Goal: Contribute content: Contribute content

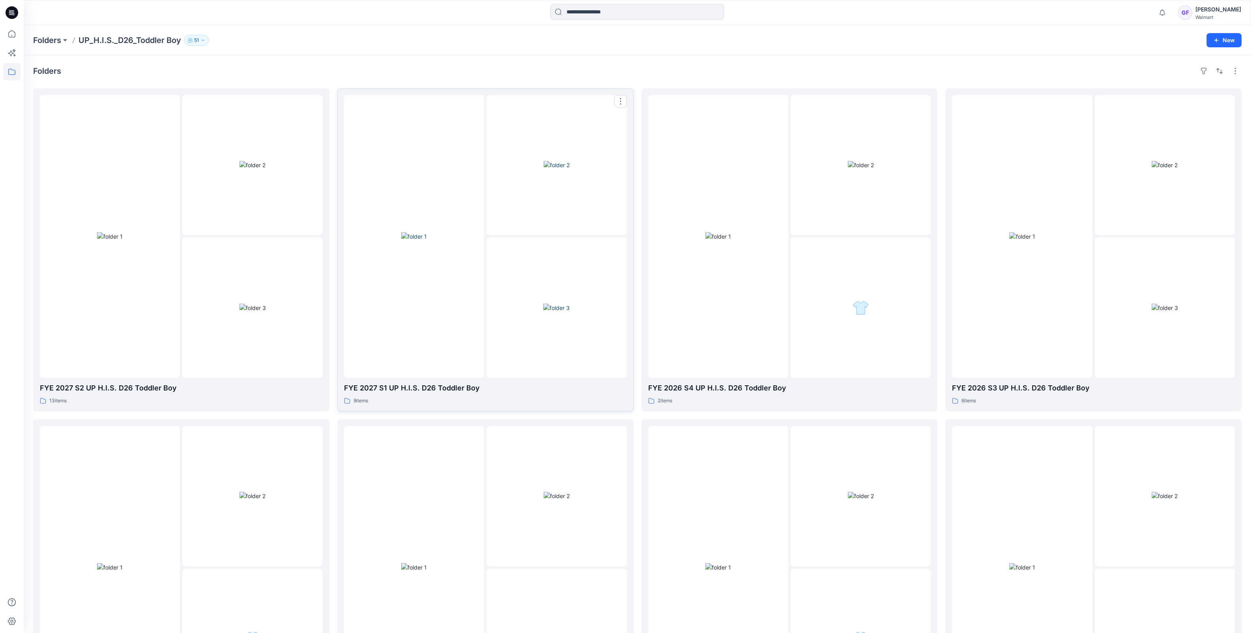
click at [471, 204] on div at bounding box center [414, 236] width 140 height 283
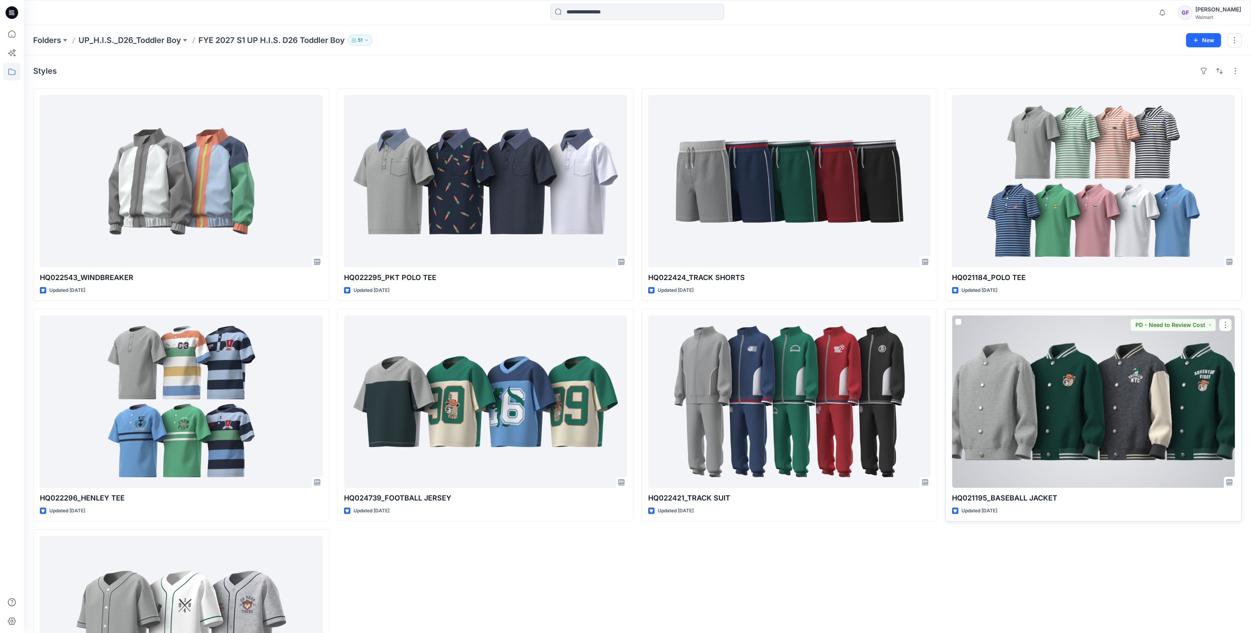
click at [1044, 417] on div at bounding box center [1093, 402] width 283 height 172
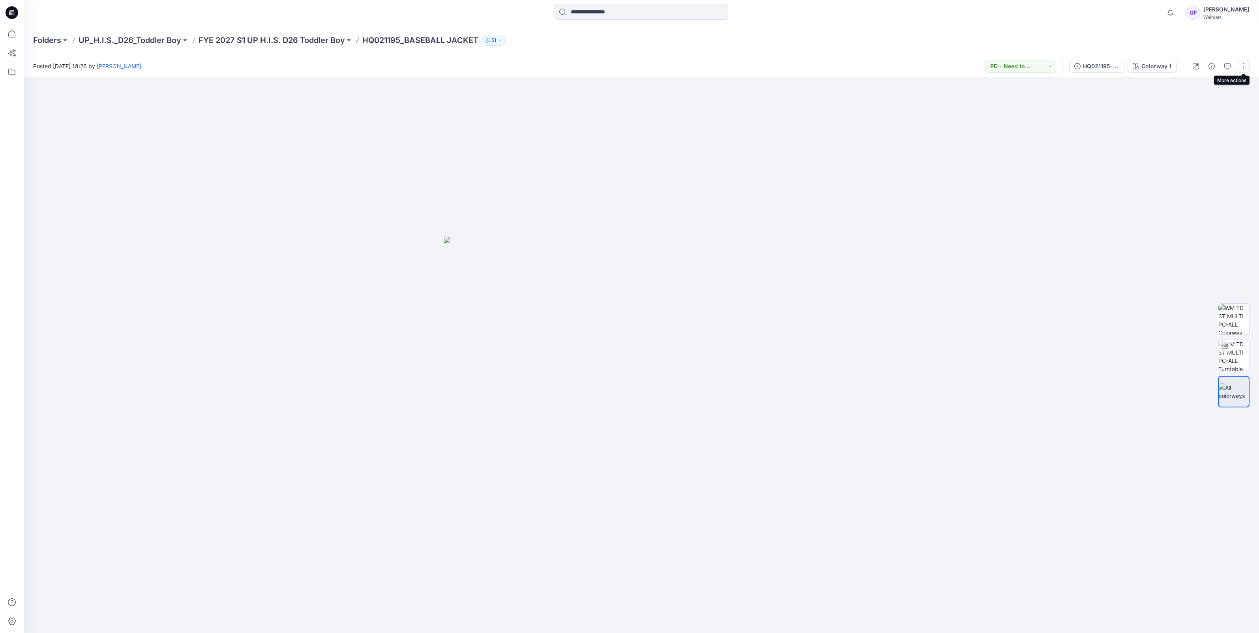
click at [1247, 65] on button "button" at bounding box center [1243, 66] width 13 height 13
click at [1195, 124] on p "Edit" at bounding box center [1193, 124] width 10 height 8
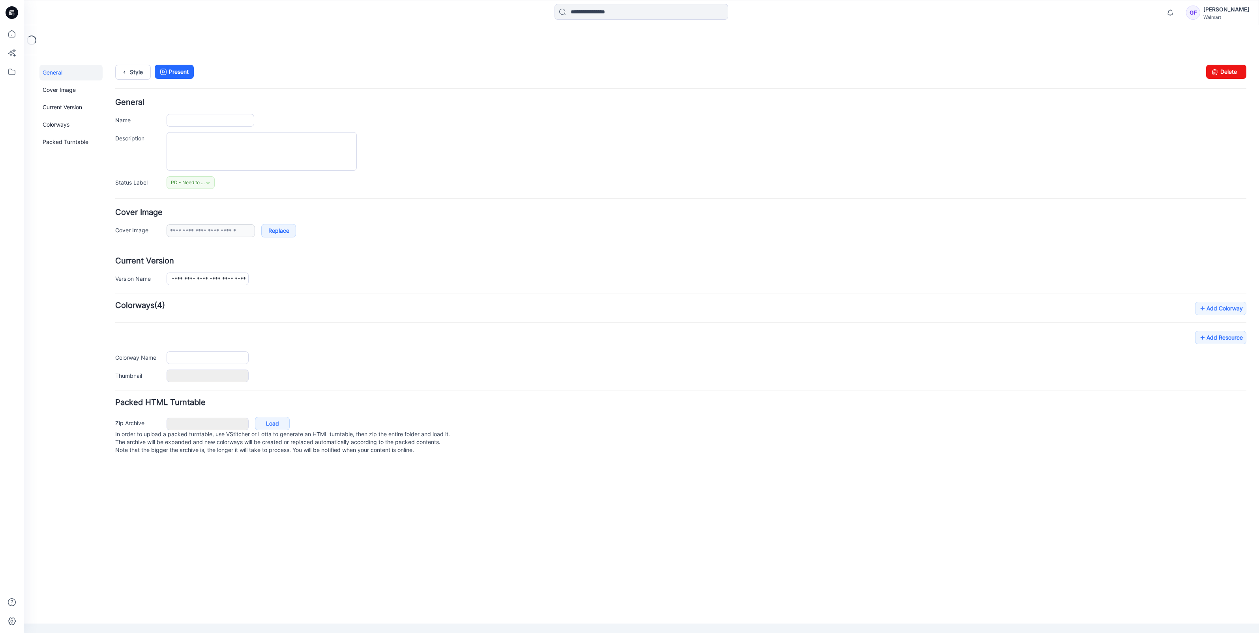
type input "**********"
type textarea "**********"
type input "**********"
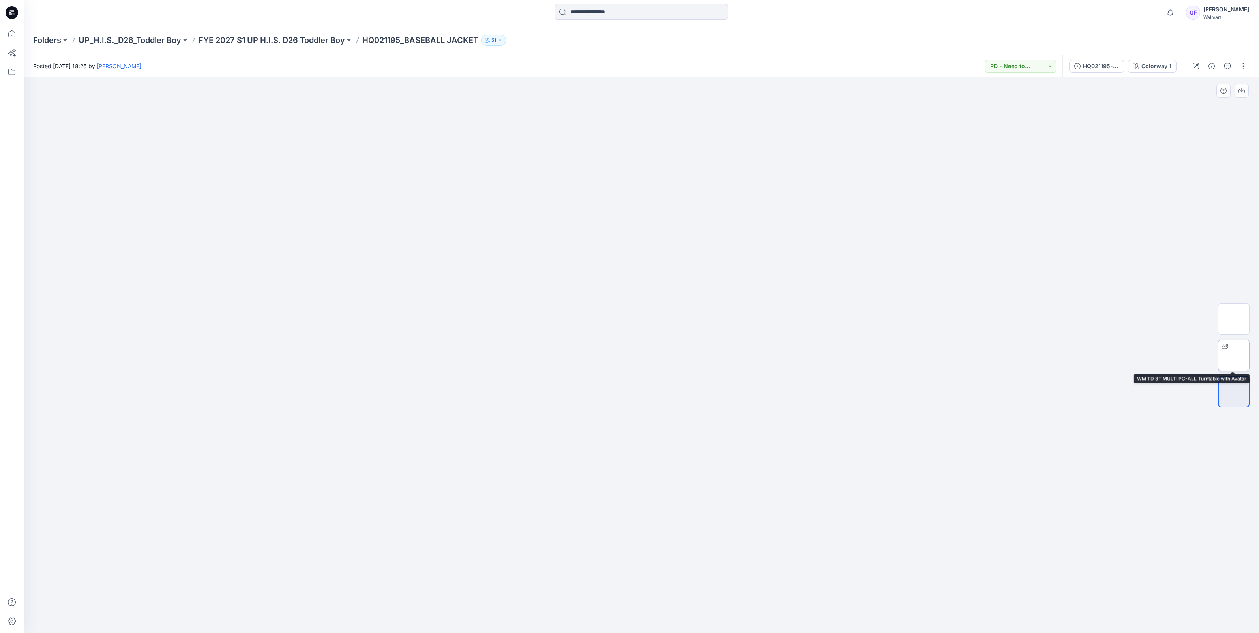
click at [1233, 355] on img at bounding box center [1233, 355] width 0 height 0
click at [1239, 319] on img at bounding box center [1233, 319] width 31 height 31
click at [1239, 391] on img at bounding box center [1233, 391] width 31 height 17
click at [1100, 67] on div "HQ021195-BASEBALL JACKET-updt-3.28-ALL-CLWYS" at bounding box center [1101, 66] width 36 height 9
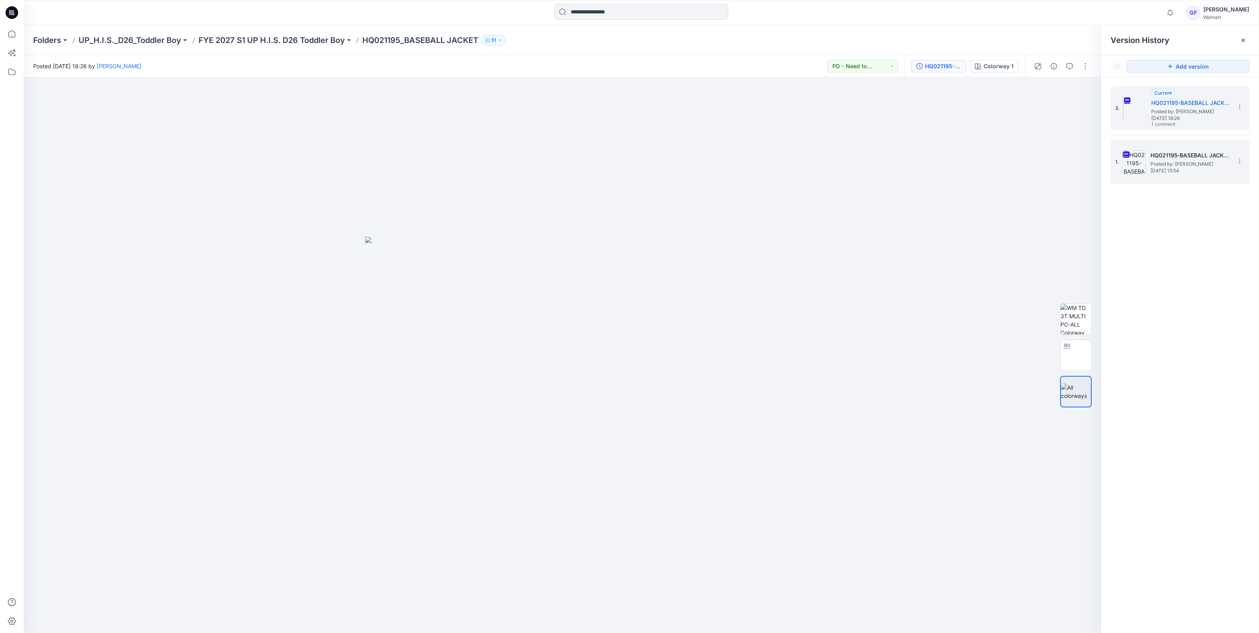
click at [1182, 171] on span "[DATE] 15:54" at bounding box center [1189, 171] width 79 height 6
click at [1072, 414] on img at bounding box center [1075, 417] width 31 height 31
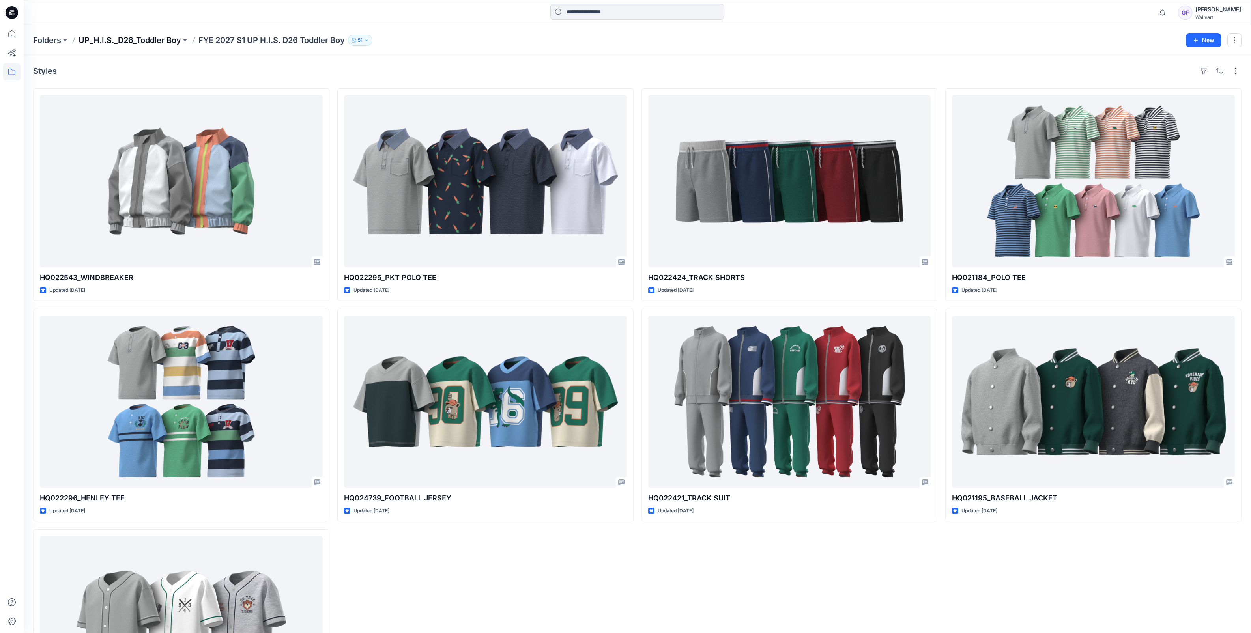
click at [162, 43] on p "UP_H.I.S._D26_Toddler Boy" at bounding box center [130, 40] width 103 height 11
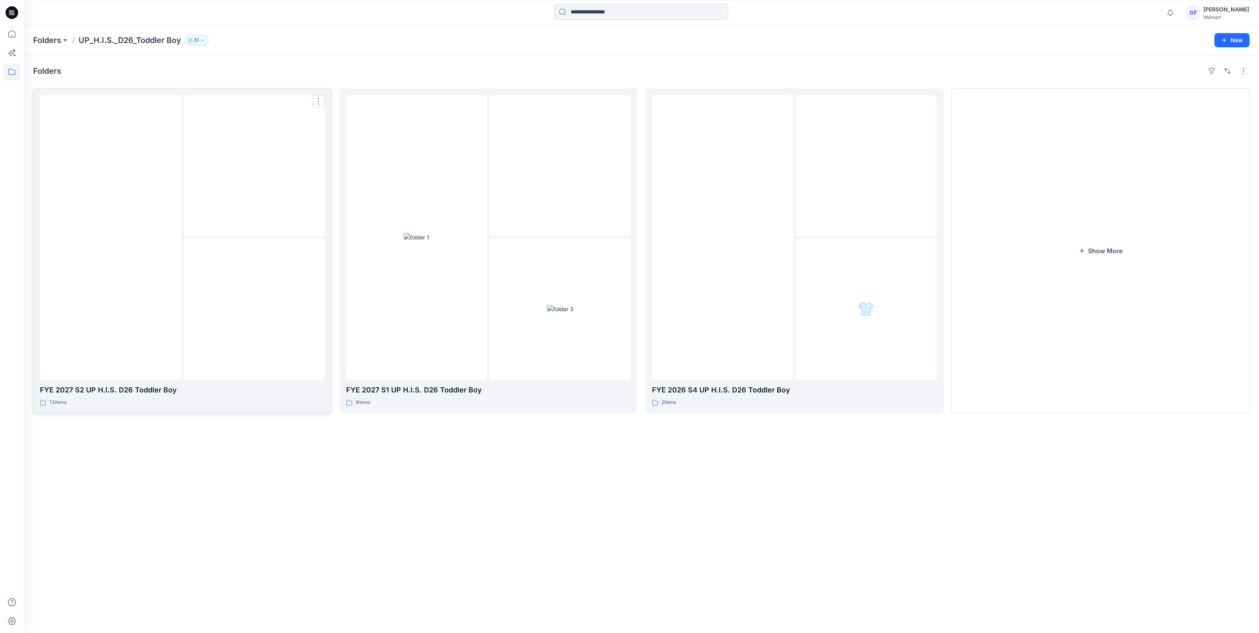
click at [199, 187] on div at bounding box center [253, 165] width 141 height 141
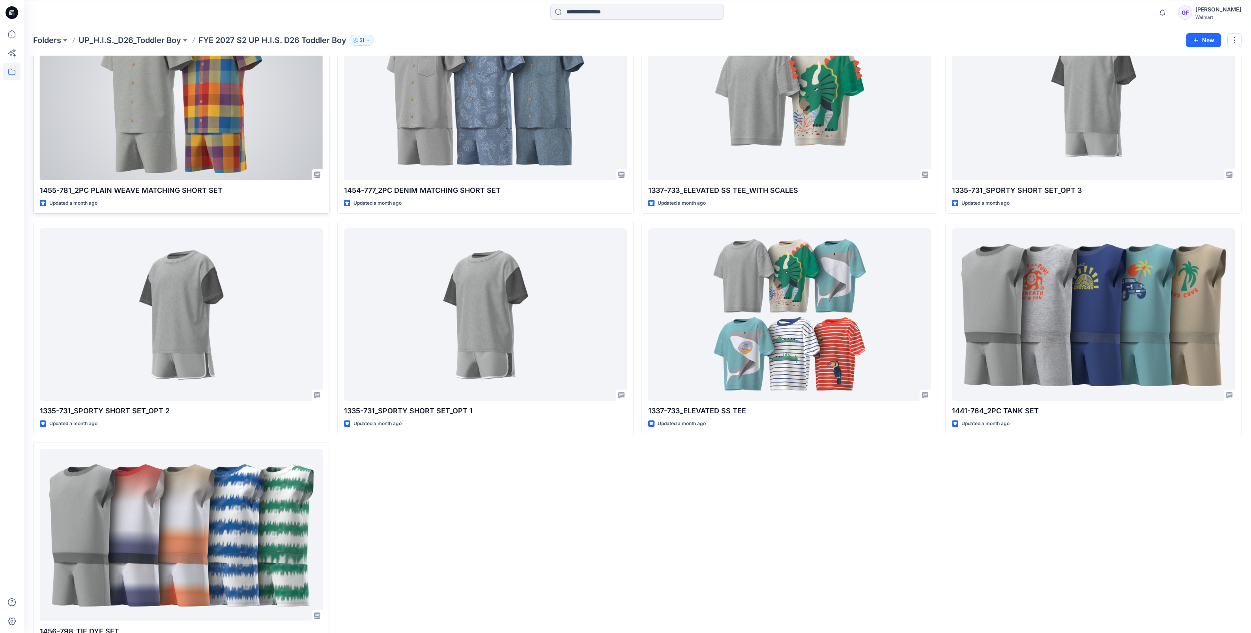
scroll to position [339, 0]
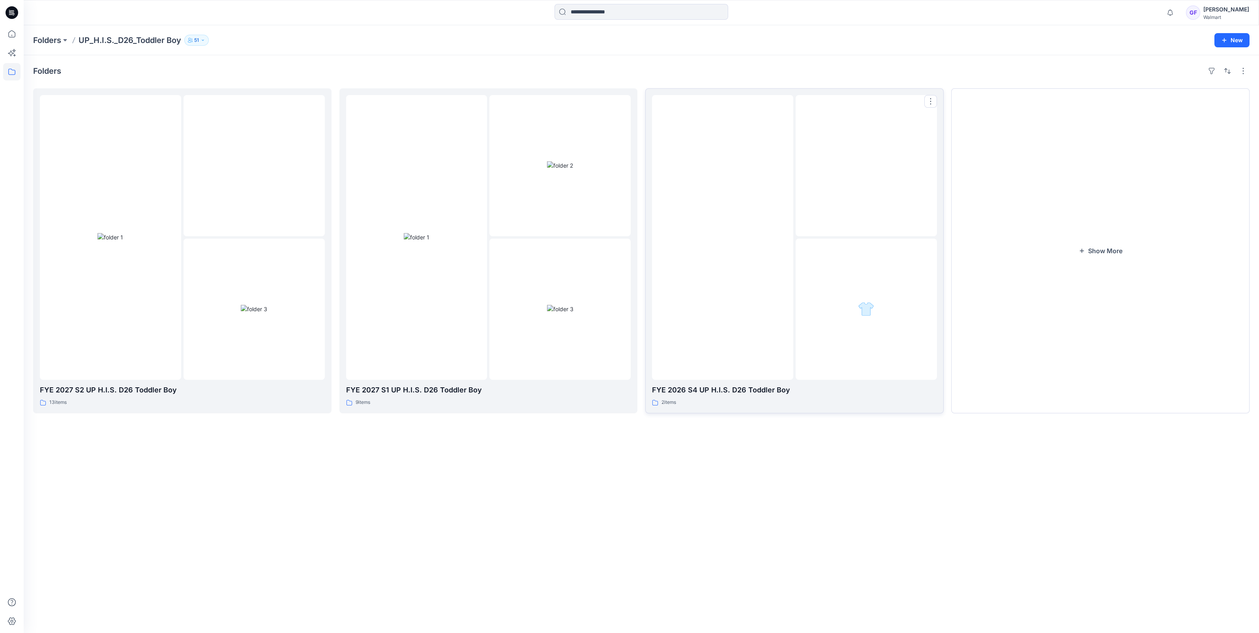
click at [722, 238] on img at bounding box center [722, 238] width 0 height 0
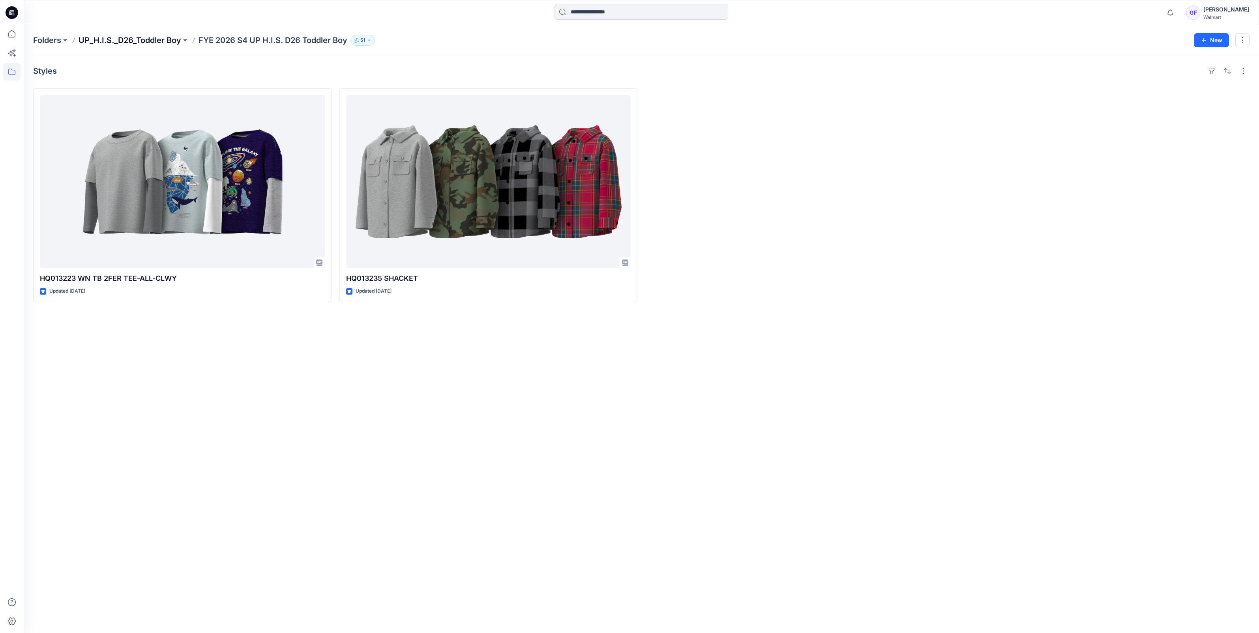
click at [138, 41] on p "UP_H.I.S._D26_Toddler Boy" at bounding box center [130, 40] width 103 height 11
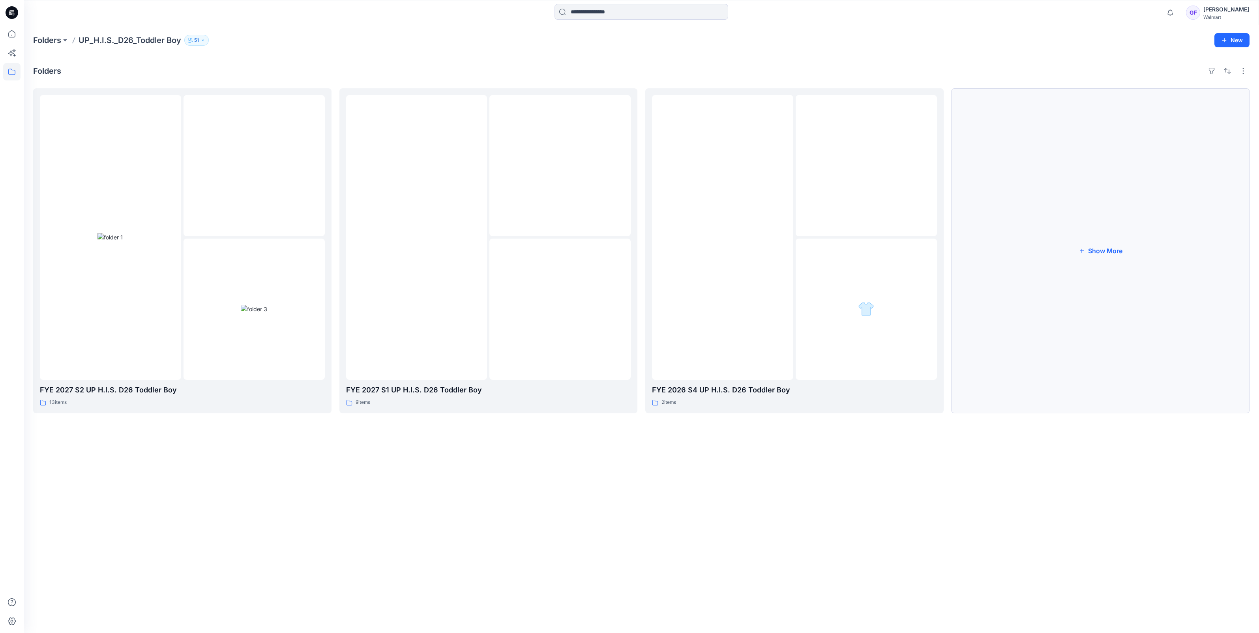
click at [1124, 259] on button "Show More" at bounding box center [1100, 250] width 298 height 325
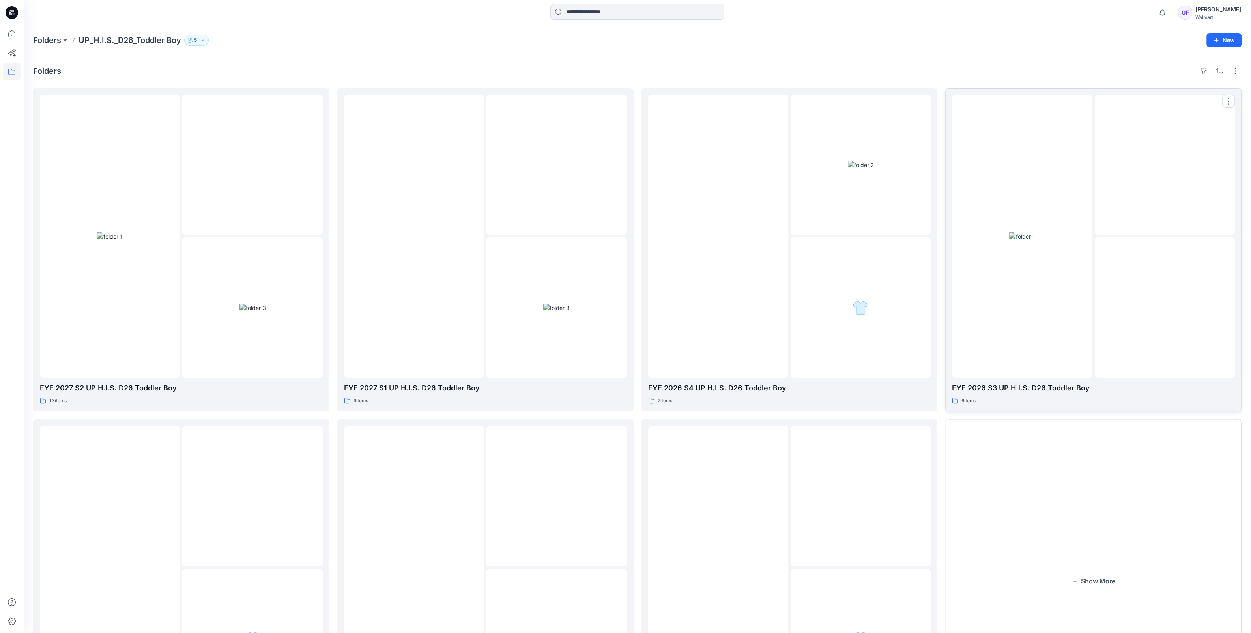
click at [1081, 314] on div at bounding box center [1022, 236] width 140 height 283
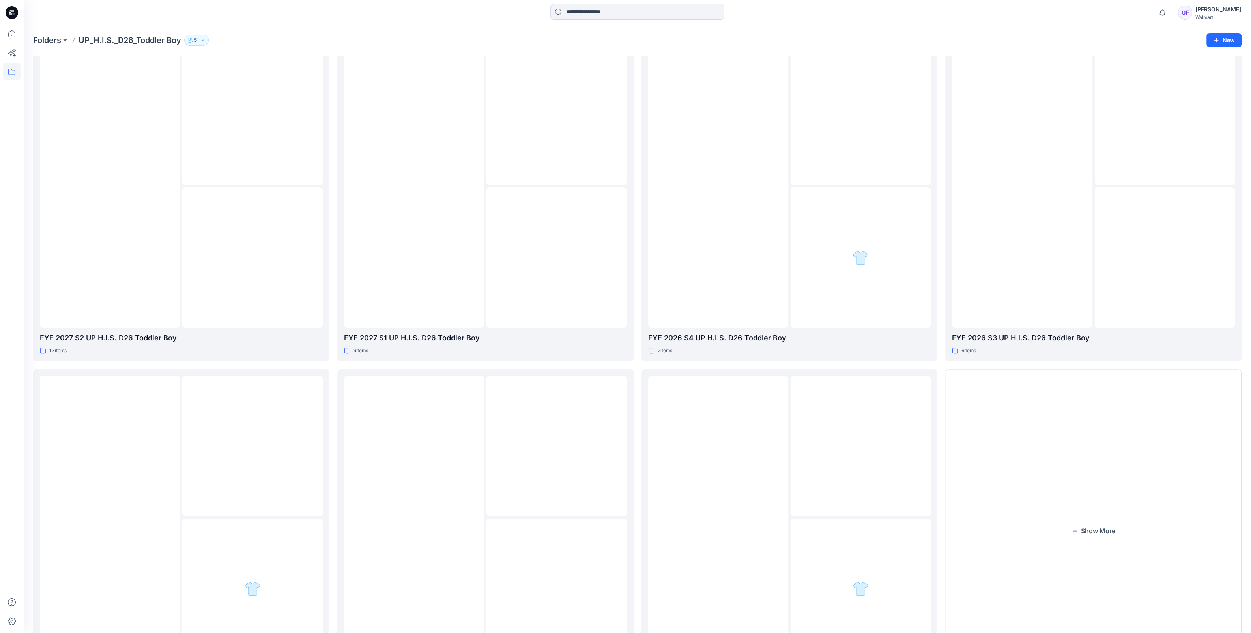
scroll to position [131, 0]
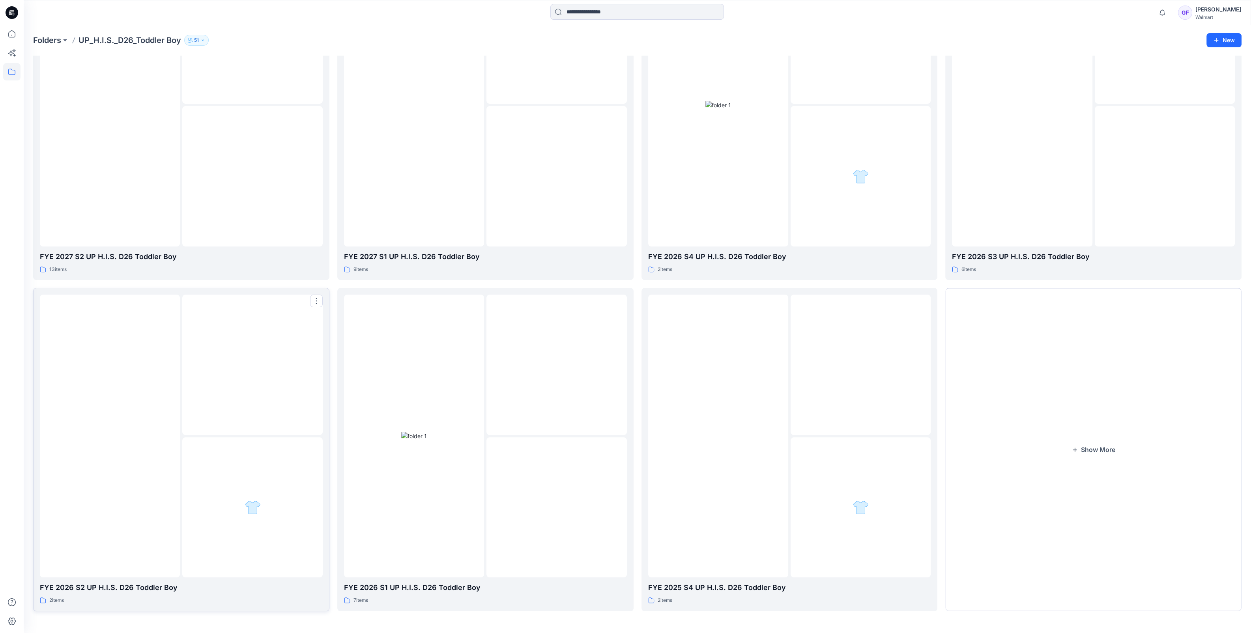
click at [207, 386] on div at bounding box center [252, 365] width 140 height 140
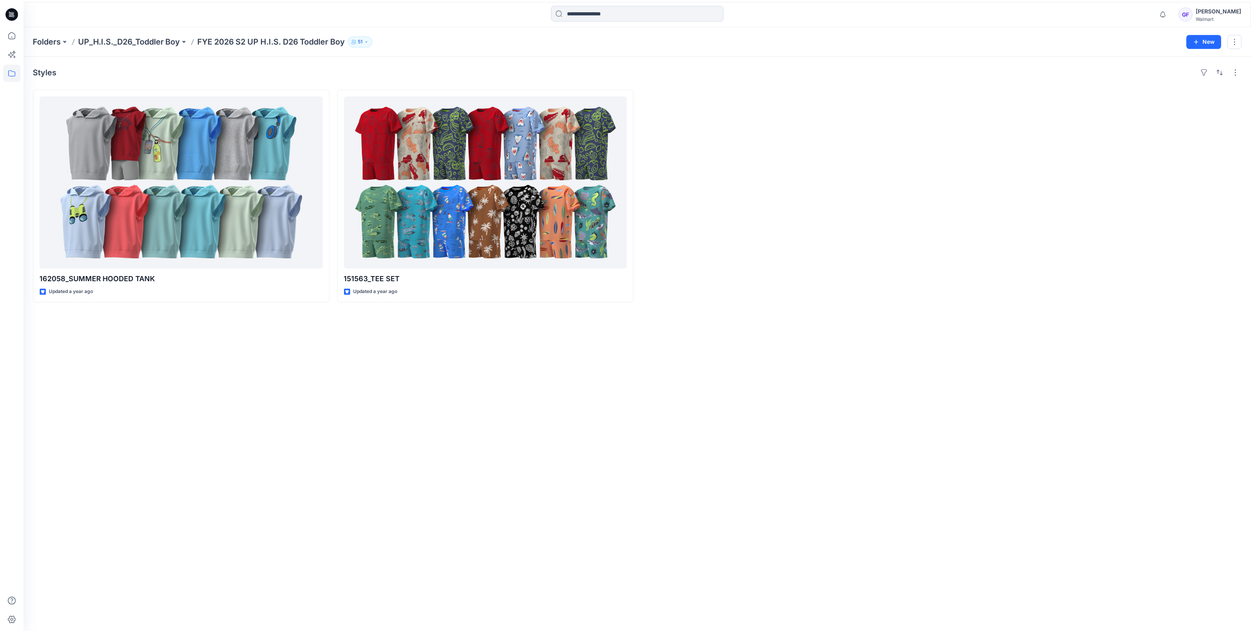
scroll to position [131, 0]
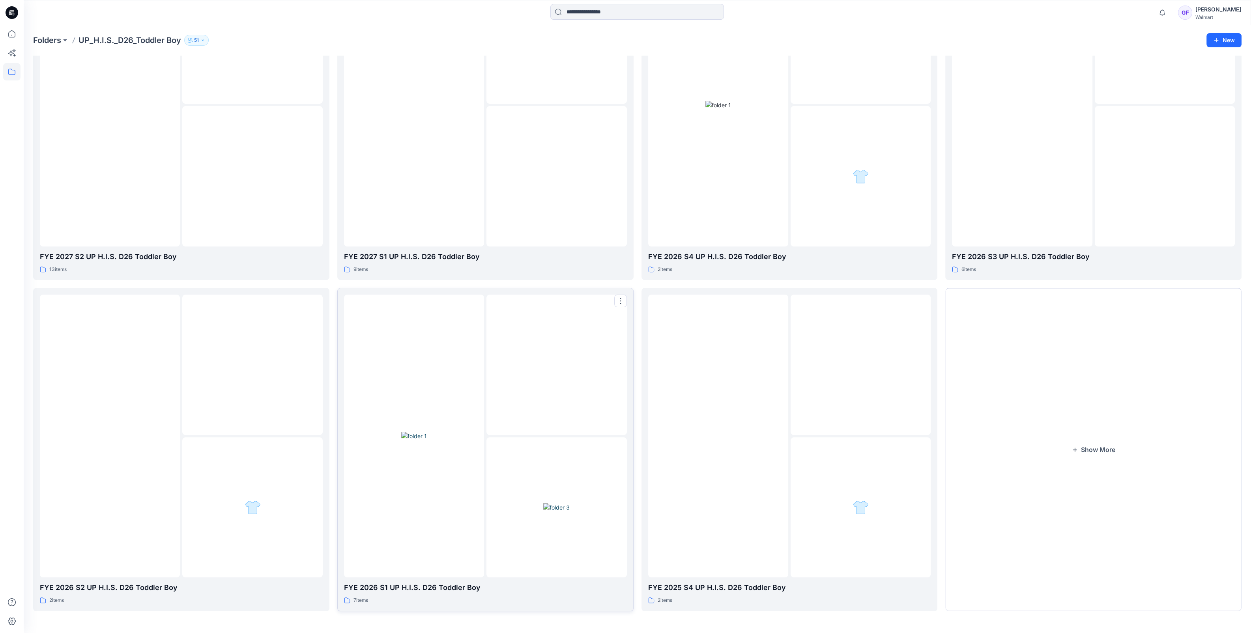
click at [427, 432] on img at bounding box center [414, 436] width 26 height 8
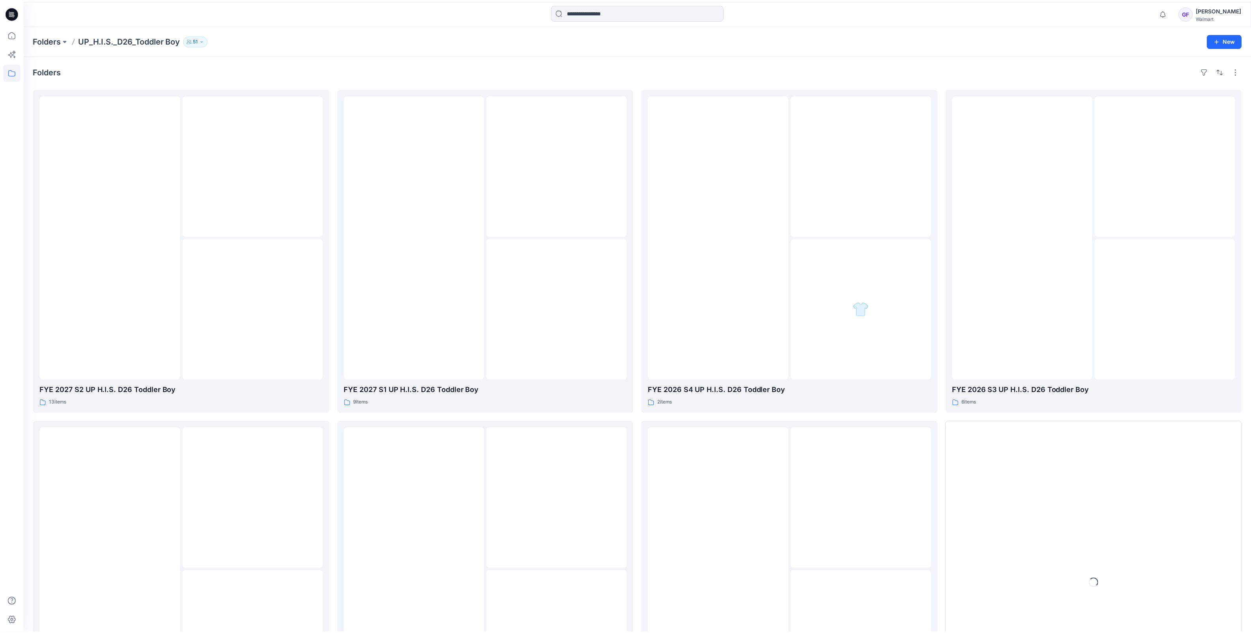
scroll to position [131, 0]
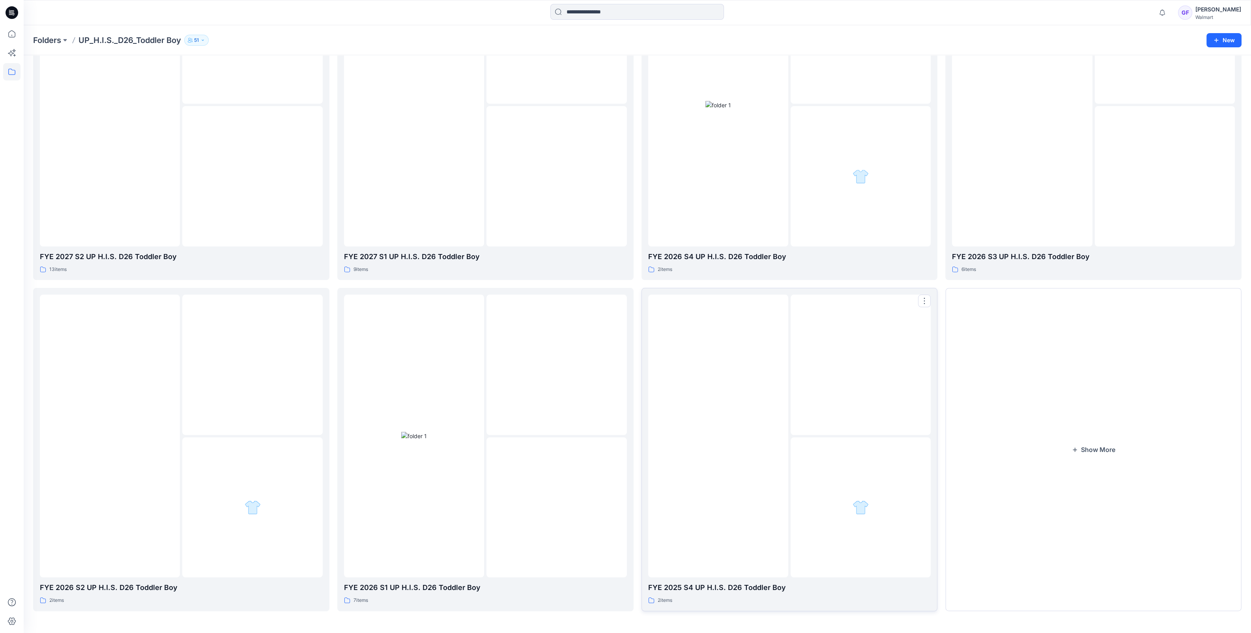
click at [718, 436] on img at bounding box center [718, 436] width 0 height 0
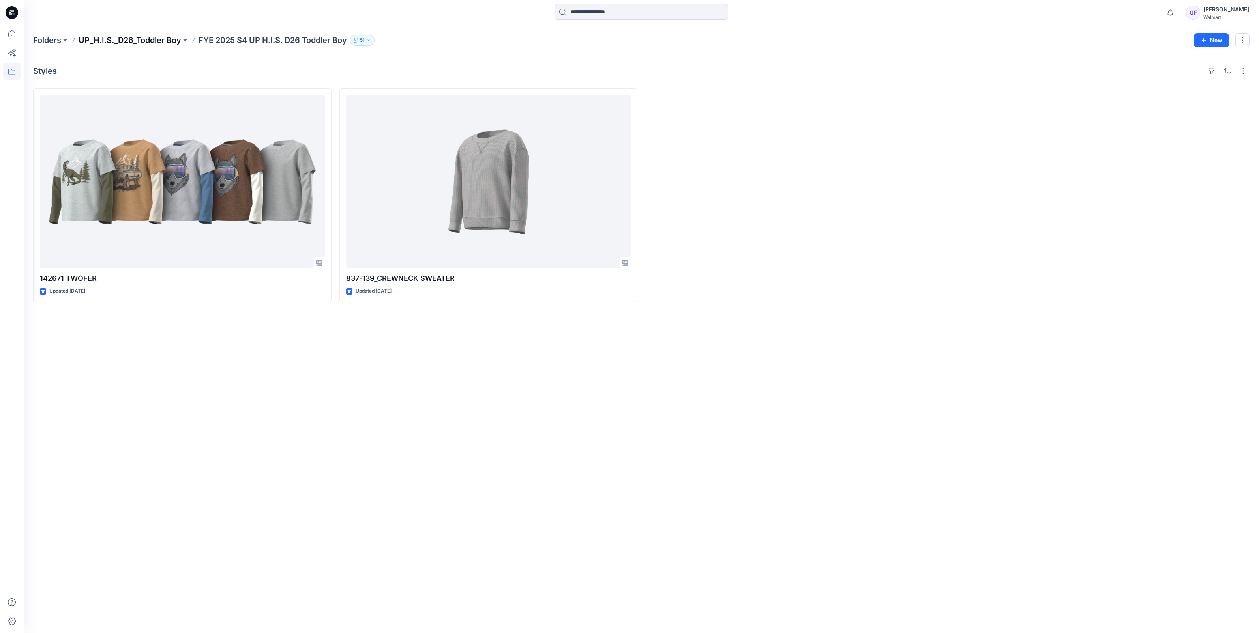
click at [136, 37] on p "UP_H.I.S._D26_Toddler Boy" at bounding box center [130, 40] width 103 height 11
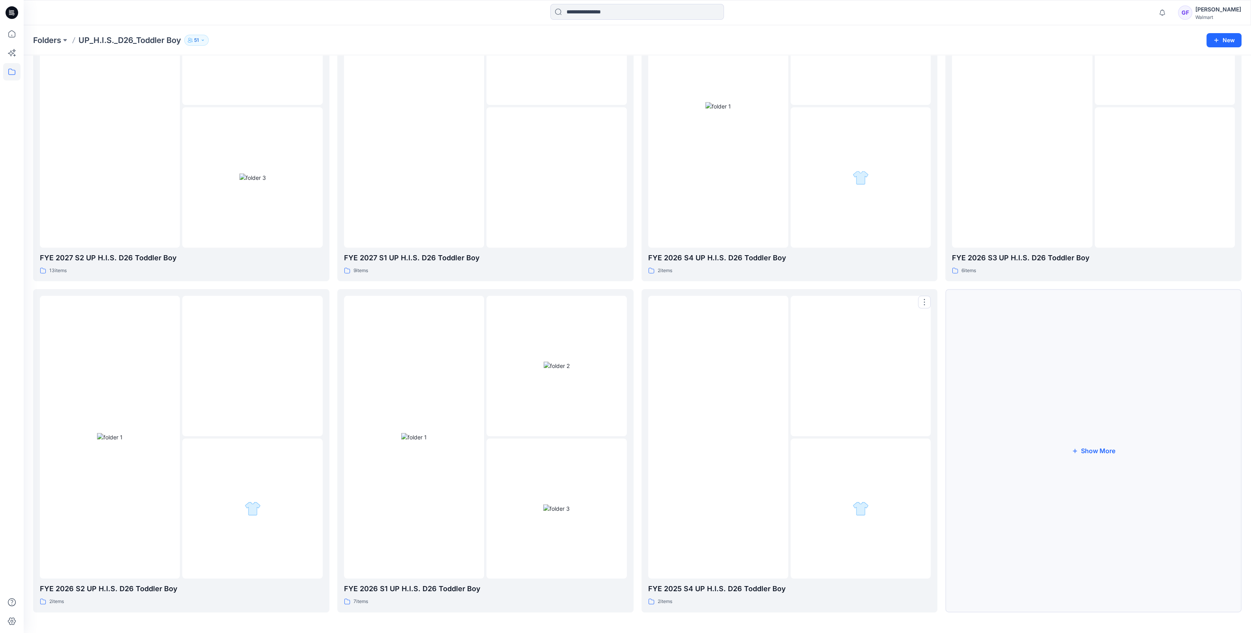
scroll to position [131, 0]
click at [1093, 448] on button "Show More" at bounding box center [1093, 449] width 296 height 323
click at [930, 369] on div at bounding box center [861, 365] width 140 height 140
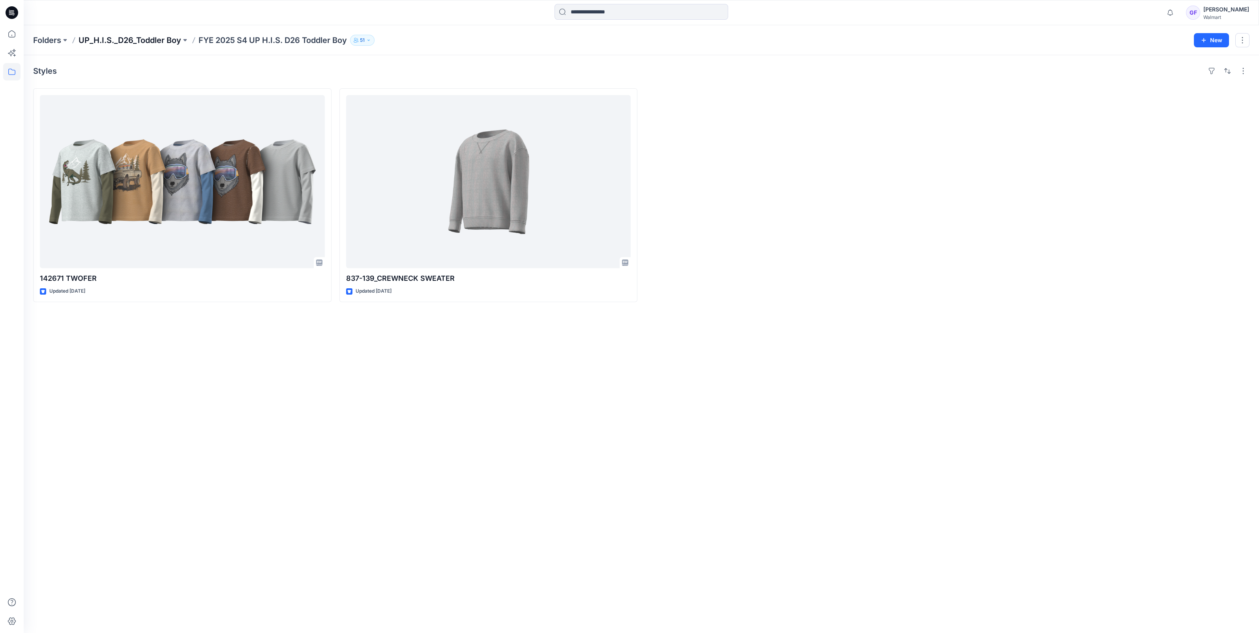
click at [150, 41] on p "UP_H.I.S._D26_Toddler Boy" at bounding box center [130, 40] width 103 height 11
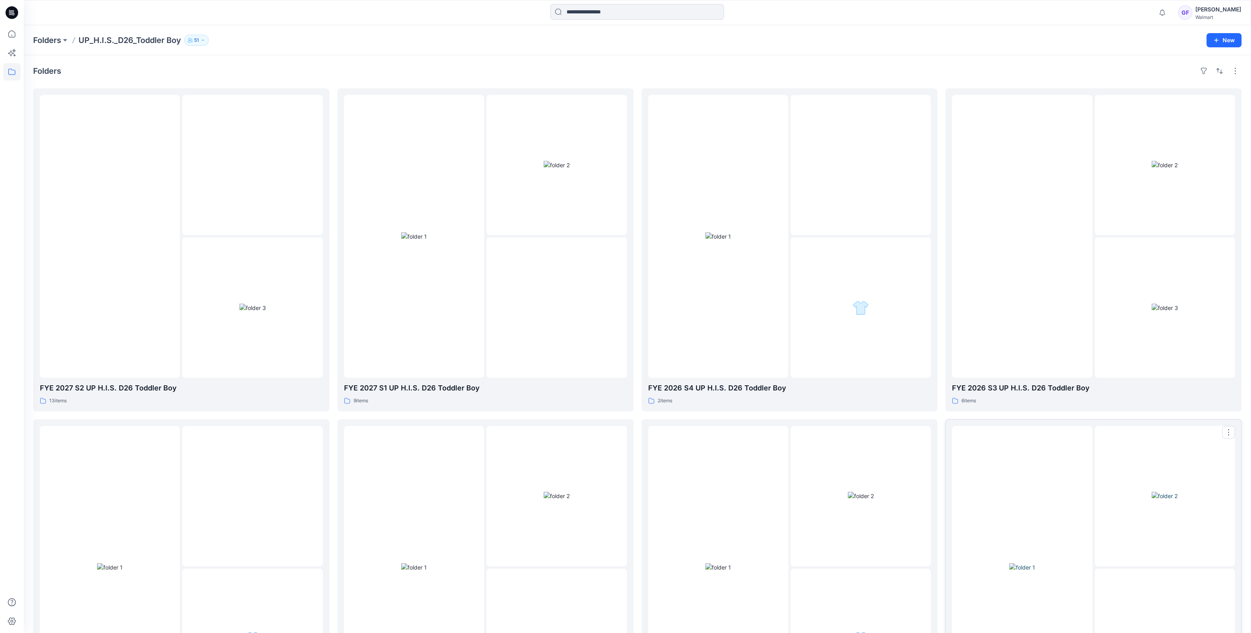
click at [1081, 498] on div at bounding box center [1022, 567] width 140 height 283
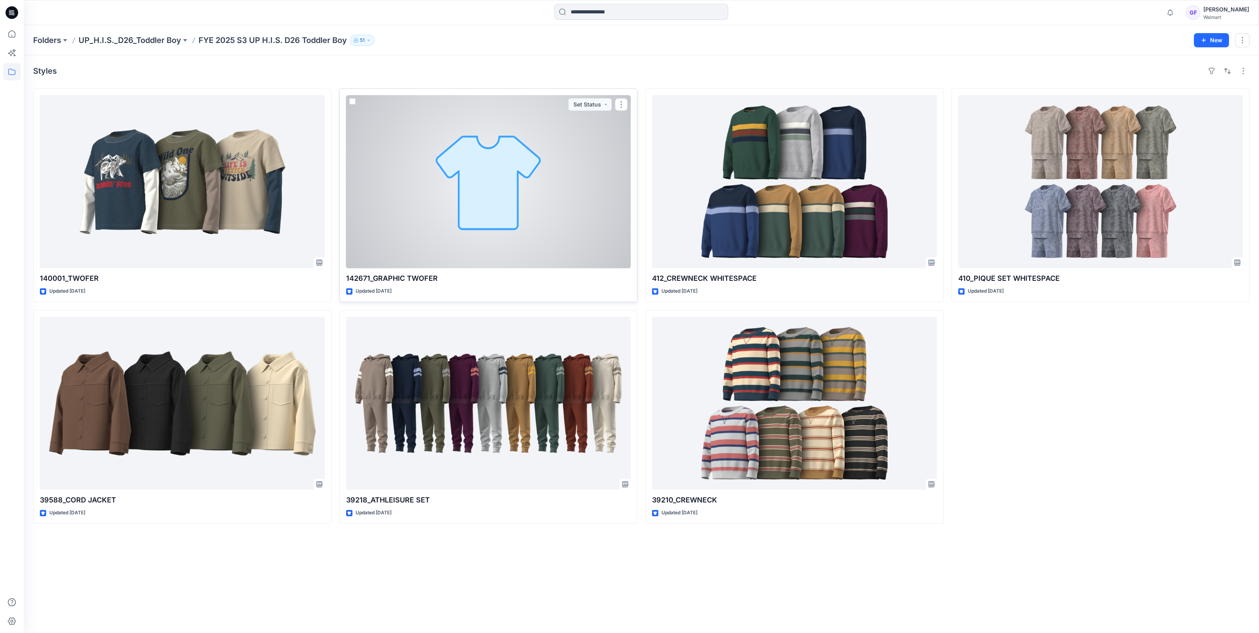
click at [528, 195] on div at bounding box center [488, 181] width 285 height 173
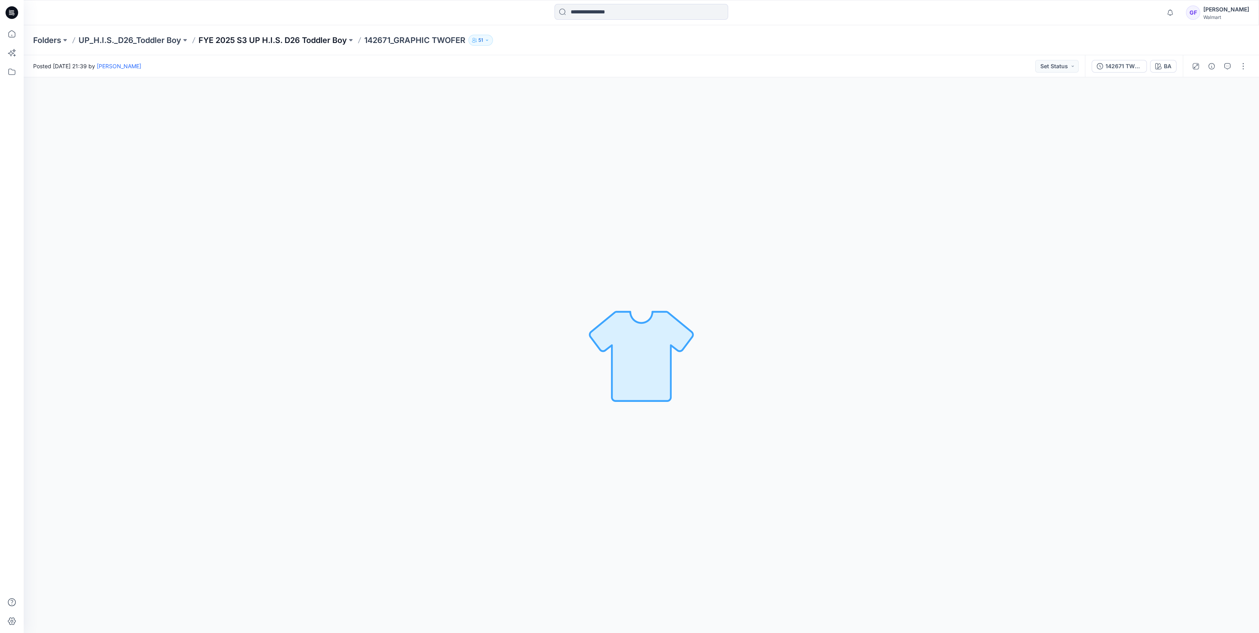
click at [252, 36] on p "FYE 2025 S3 UP H.I.S. D26 Toddler Boy" at bounding box center [272, 40] width 148 height 11
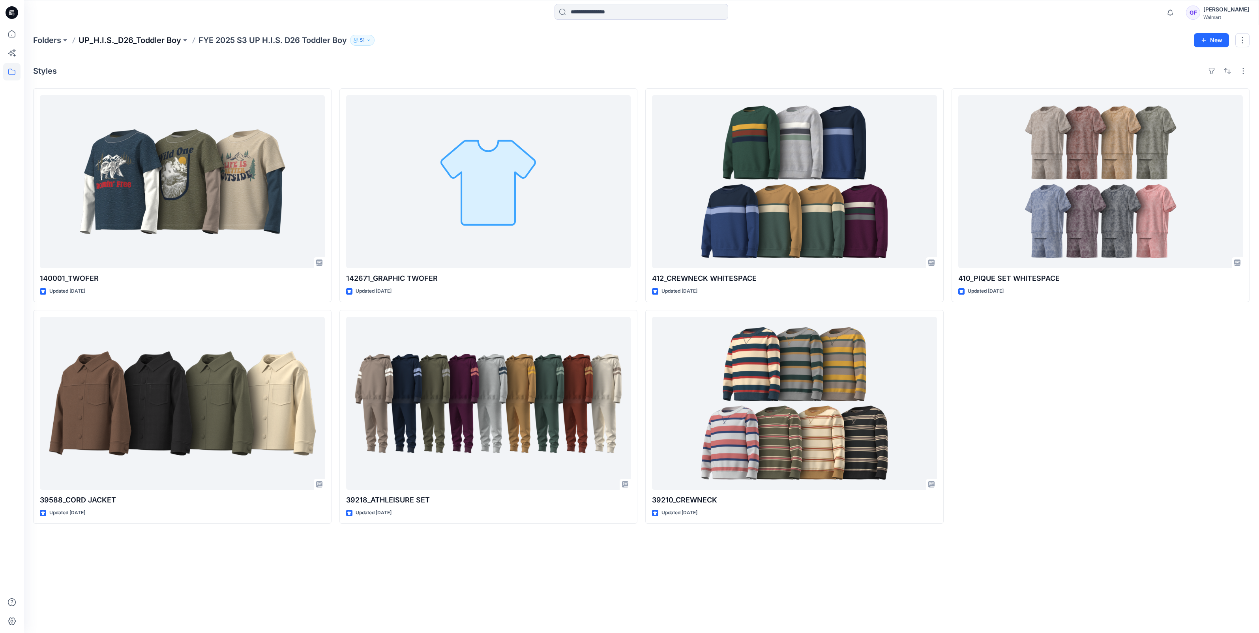
click at [115, 41] on p "UP_H.I.S._D26_Toddler Boy" at bounding box center [130, 40] width 103 height 11
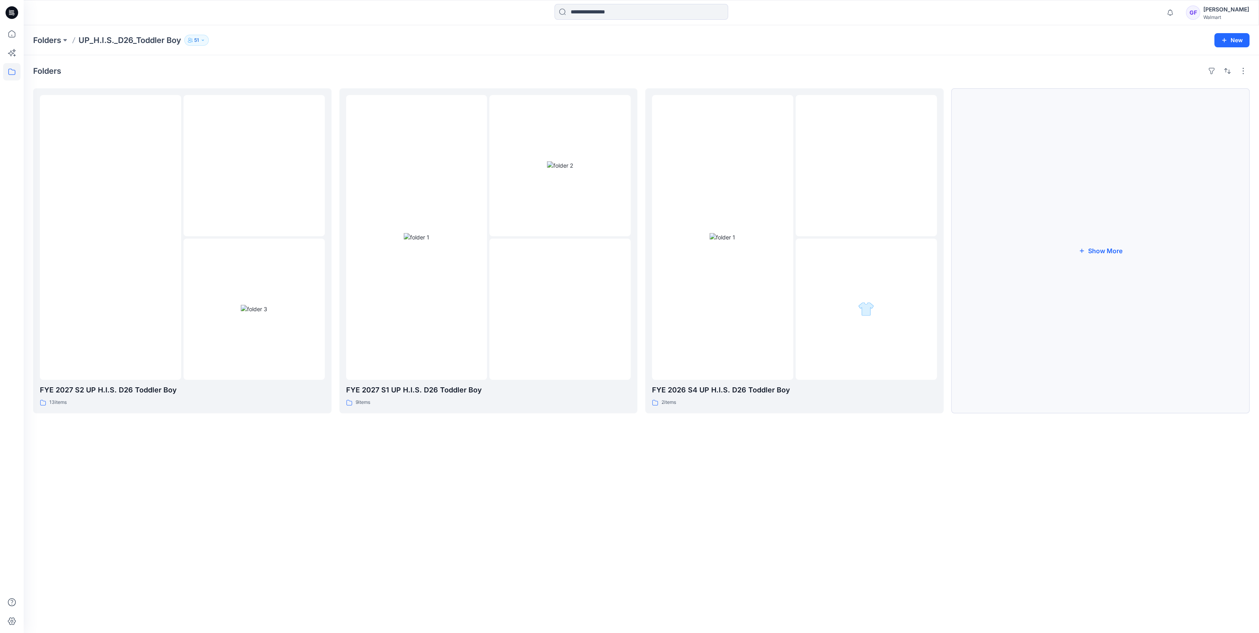
click at [1104, 249] on button "Show More" at bounding box center [1100, 250] width 298 height 325
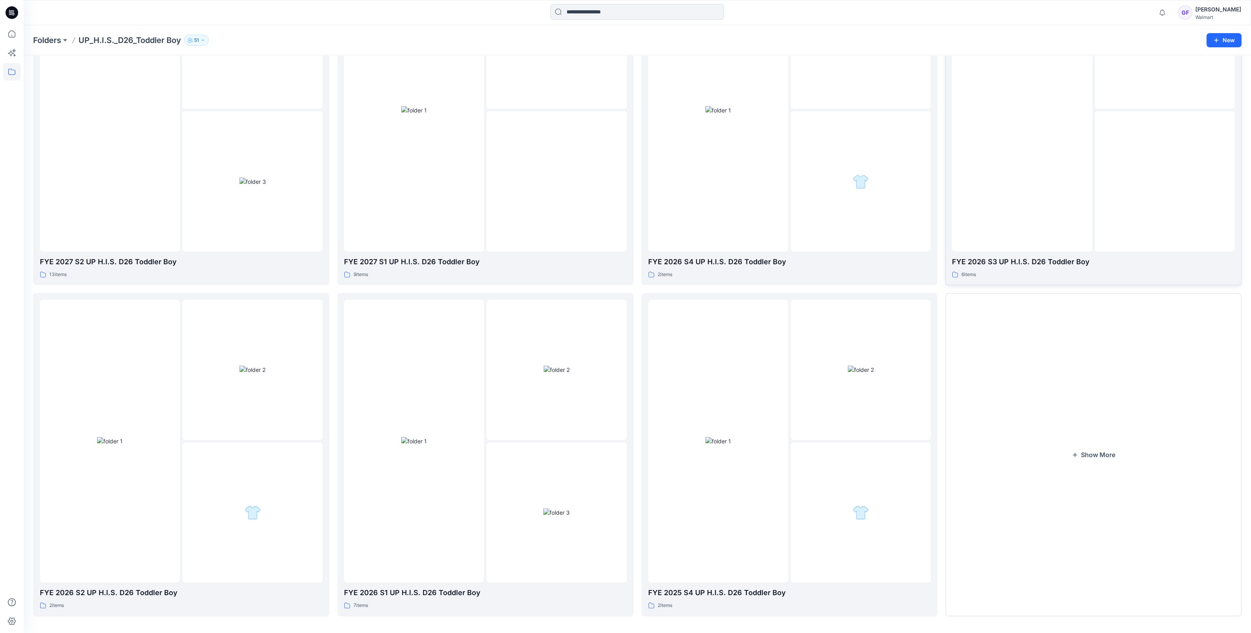
scroll to position [131, 0]
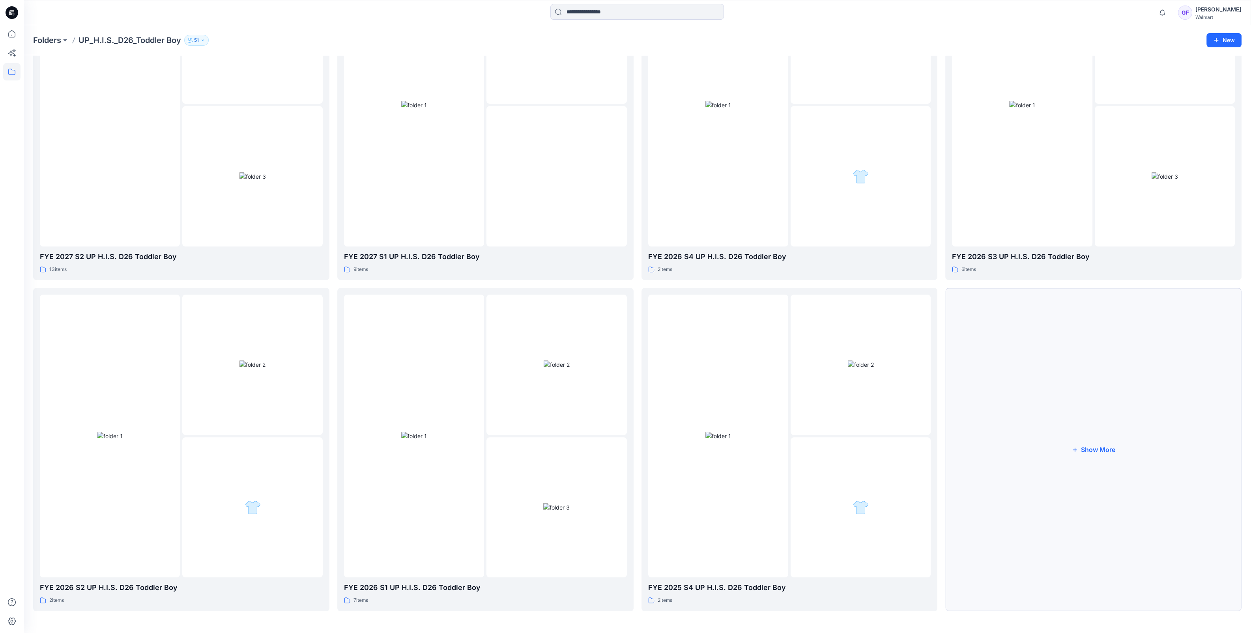
click at [1106, 438] on button "Show More" at bounding box center [1093, 449] width 296 height 323
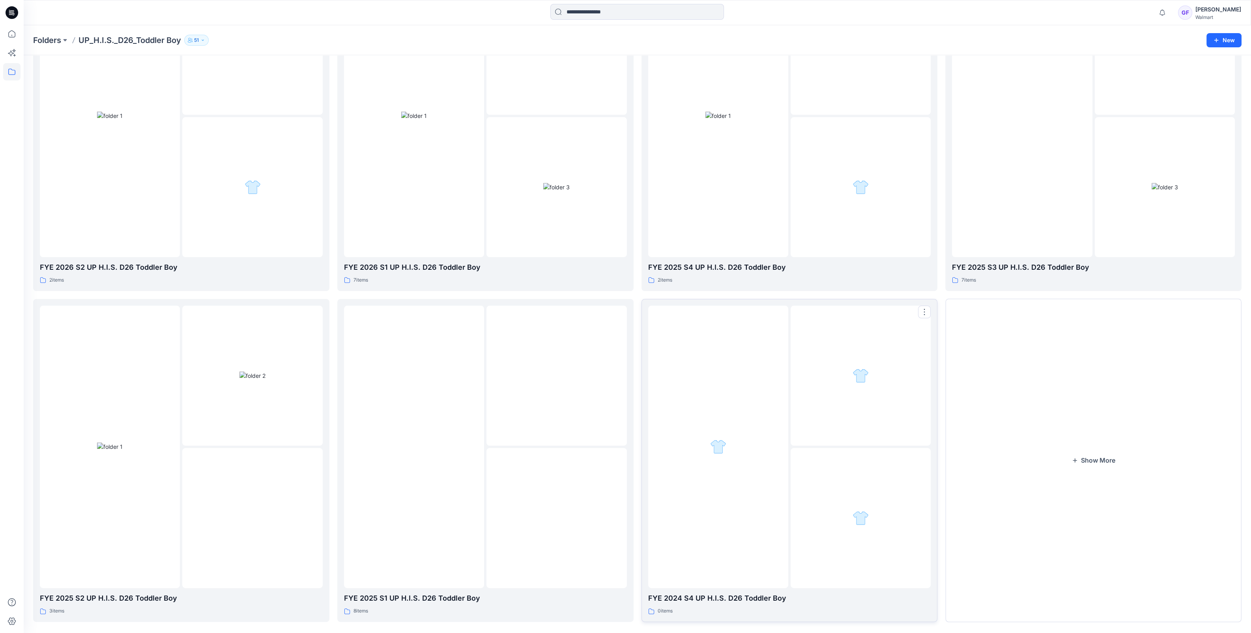
scroll to position [462, 0]
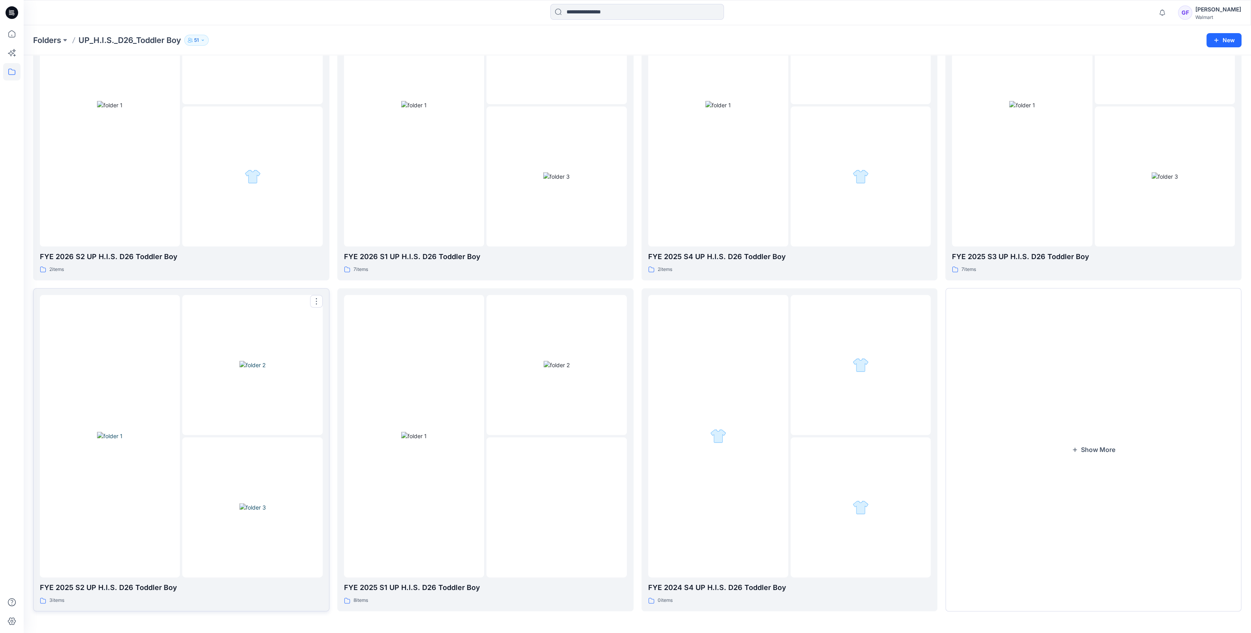
click at [227, 430] on div at bounding box center [252, 365] width 140 height 140
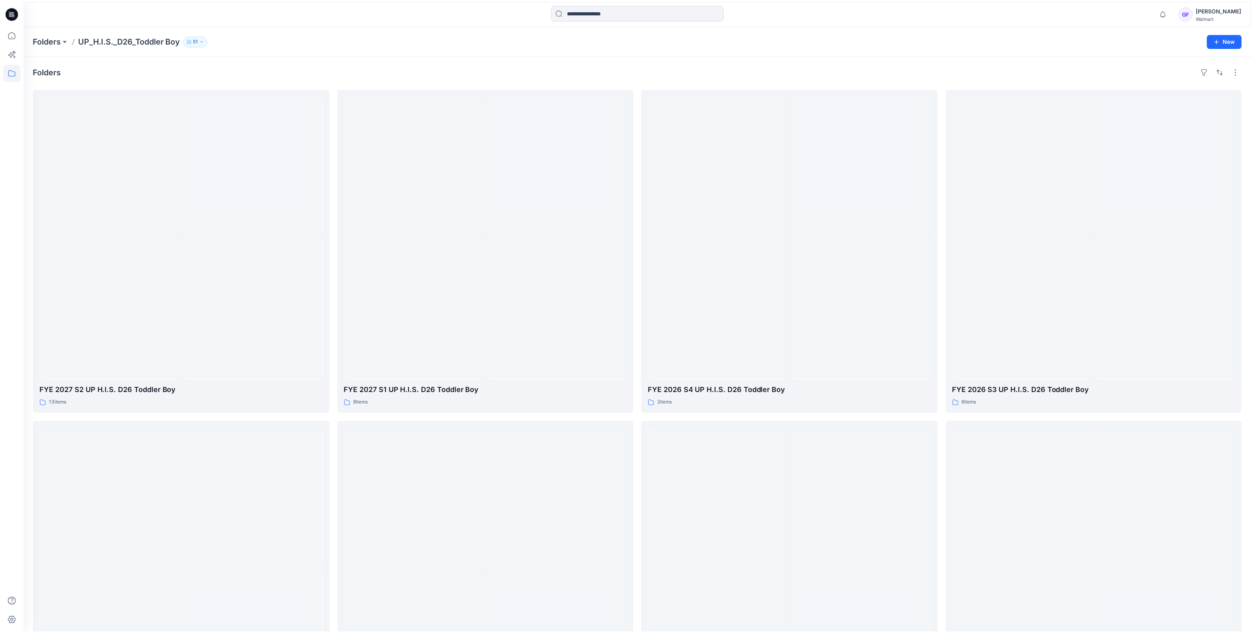
scroll to position [462, 0]
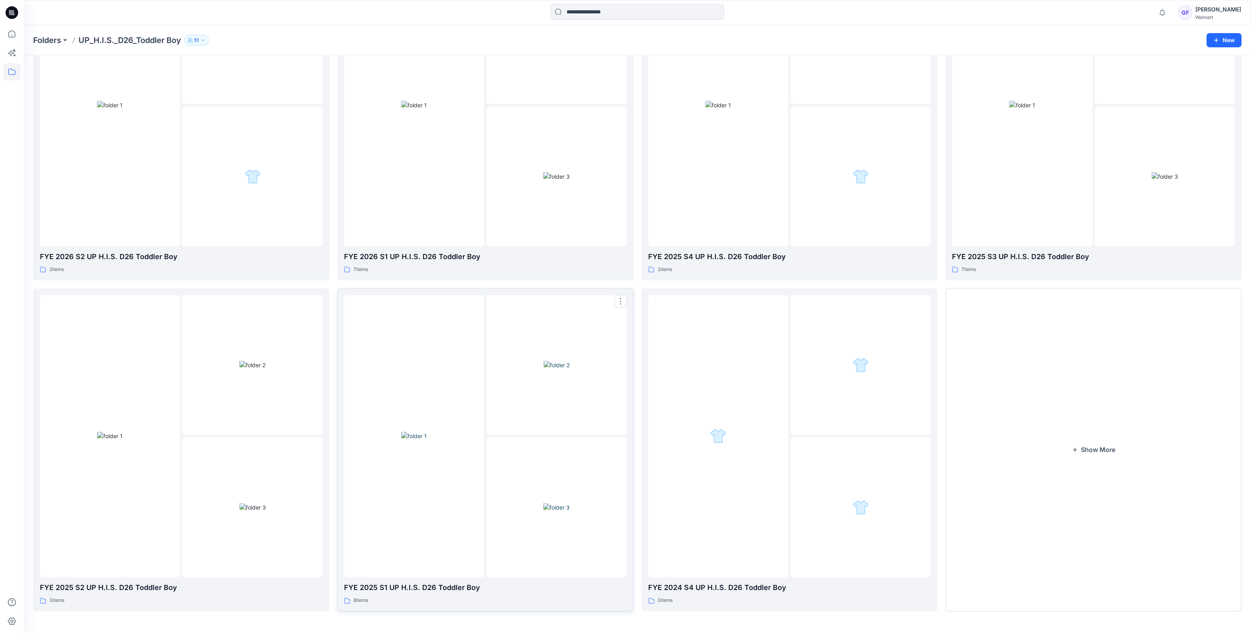
click at [511, 419] on div at bounding box center [556, 365] width 140 height 140
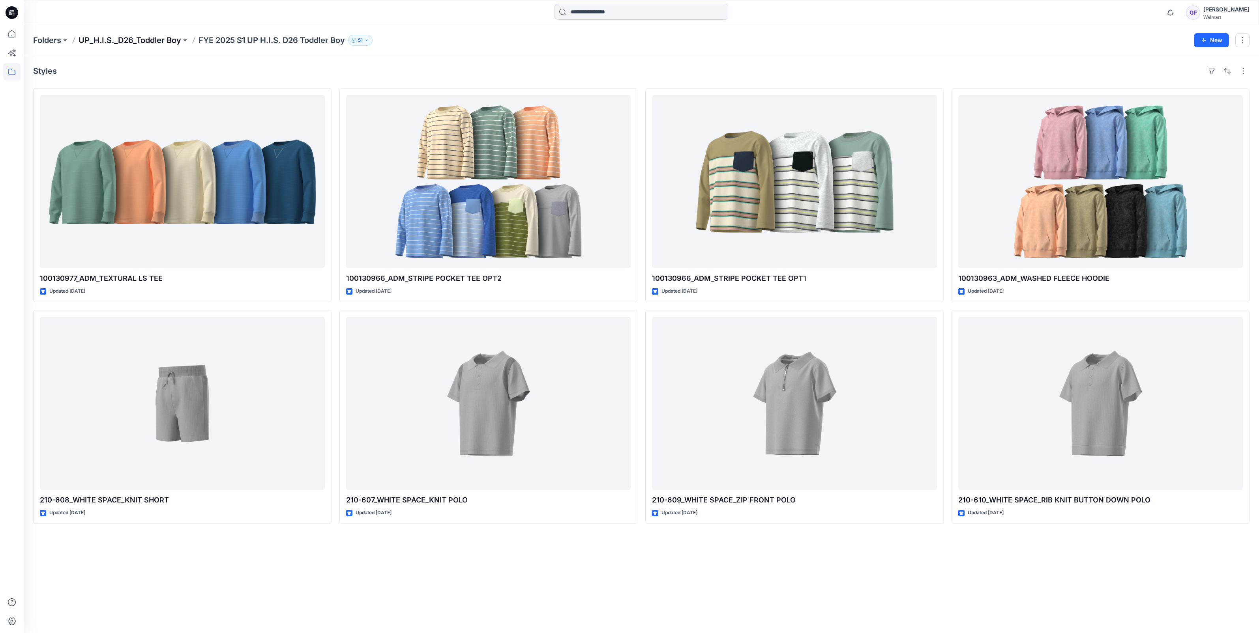
click at [158, 40] on p "UP_H.I.S._D26_Toddler Boy" at bounding box center [130, 40] width 103 height 11
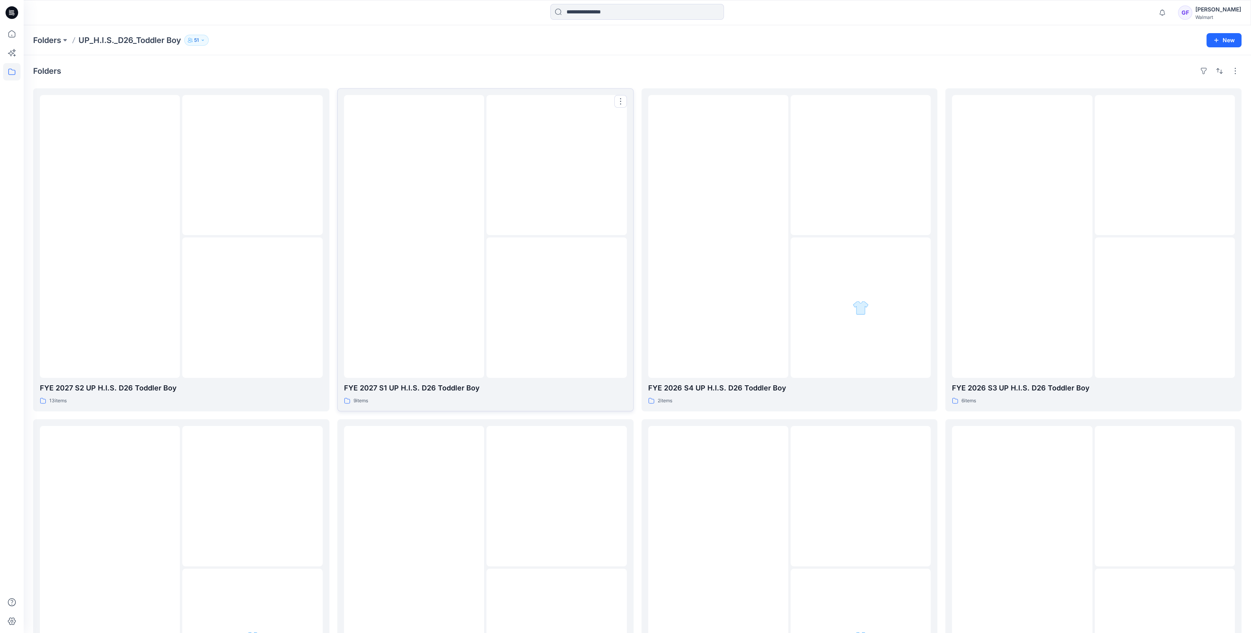
click at [368, 251] on div at bounding box center [414, 236] width 140 height 283
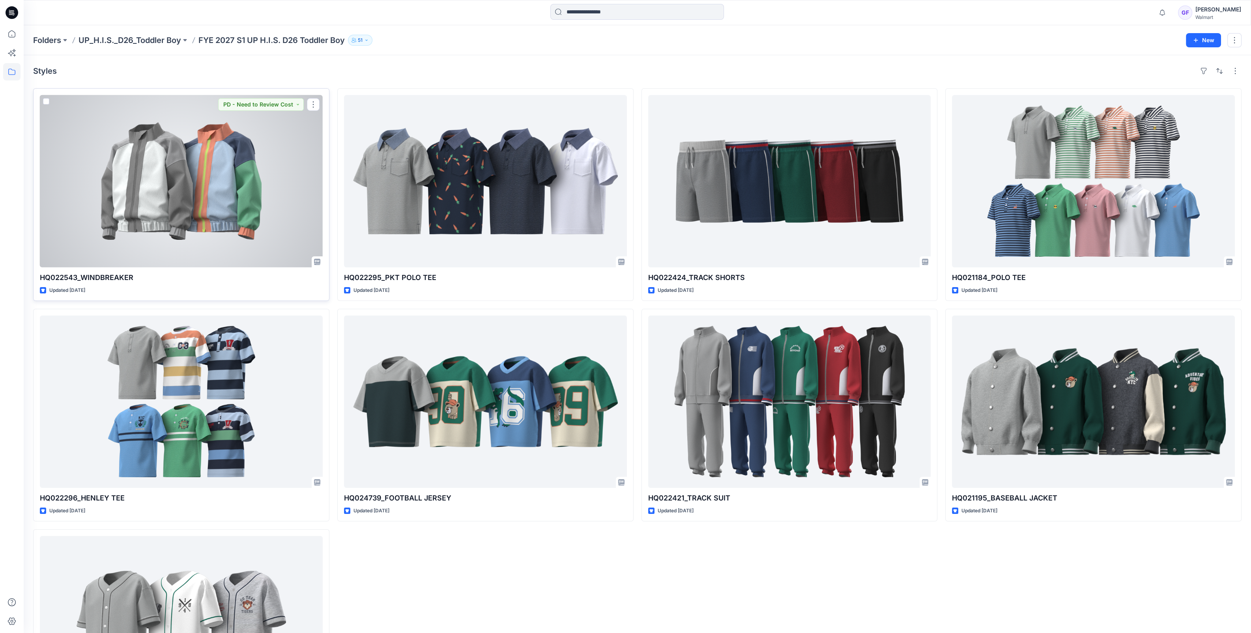
click at [195, 226] on div at bounding box center [181, 181] width 283 height 172
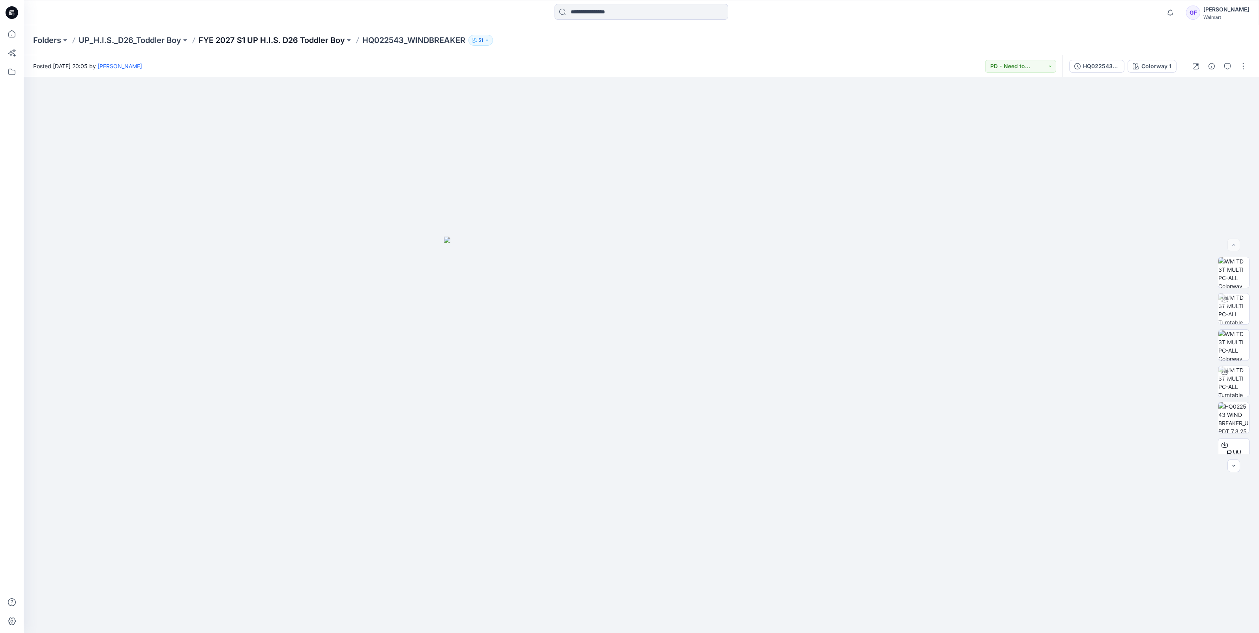
click at [266, 36] on p "FYE 2027 S1 UP H.I.S. D26 Toddler Boy" at bounding box center [271, 40] width 146 height 11
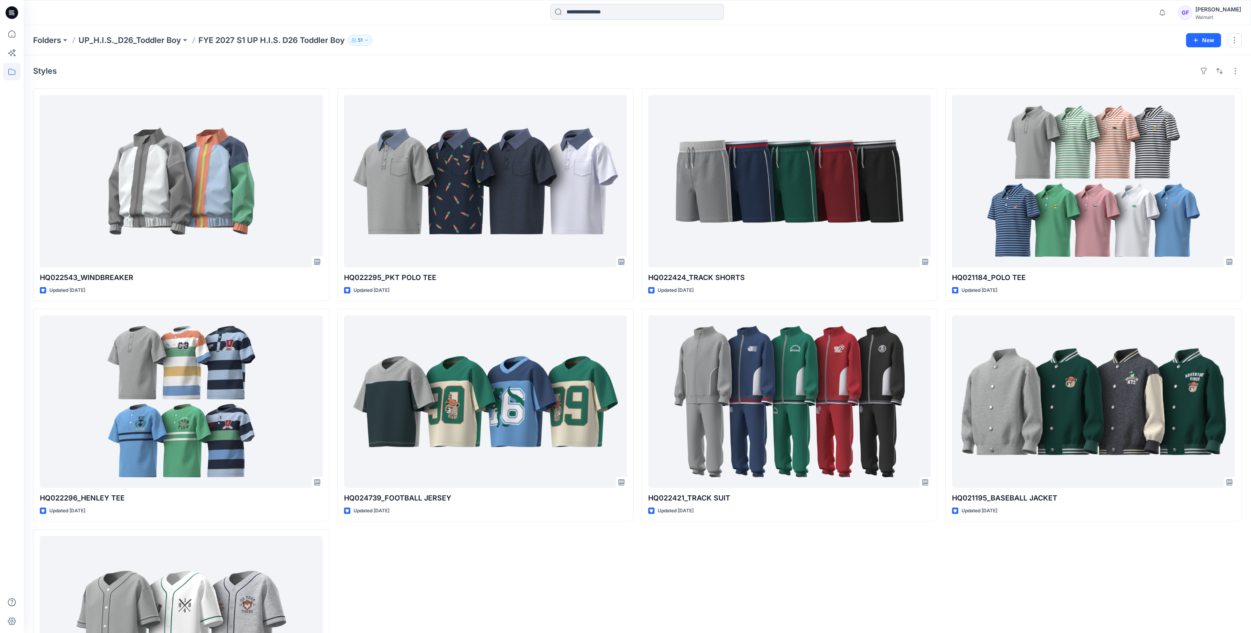
click at [587, 591] on div "HQ022295_PKT POLO TEE Updated 2 months ago HQ024739_FOOTBALL JERSEY Updated 3 m…" at bounding box center [485, 415] width 296 height 654
